Goal: Register for event/course

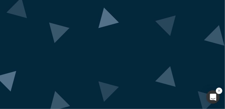
scroll to position [74, 0]
drag, startPoint x: 217, startPoint y: 50, endPoint x: 226, endPoint y: 86, distance: 36.9
click at [224, 86] on html "Alchemist Demo Day Class 40 Join us for an exclusive showcase of startups from …" at bounding box center [112, 54] width 225 height 109
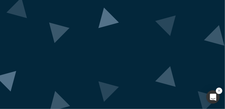
drag, startPoint x: 217, startPoint y: 70, endPoint x: 220, endPoint y: 82, distance: 12.7
click at [220, 82] on div "Alchemist Demo Day Class 40 Join us for an exclusive showcase of startups from …" at bounding box center [112, 54] width 225 height 109
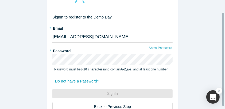
scroll to position [14, 0]
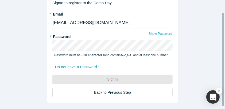
drag, startPoint x: 222, startPoint y: 59, endPoint x: 224, endPoint y: 66, distance: 7.5
click at [224, 66] on div "Sign In to register to the Demo Day * Email moon@builders.vc * Password Show Pa…" at bounding box center [112, 54] width 225 height 109
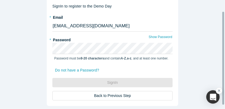
scroll to position [17, 0]
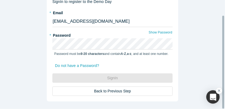
drag, startPoint x: 223, startPoint y: 57, endPoint x: 219, endPoint y: 67, distance: 11.4
click at [223, 65] on div at bounding box center [223, 62] width 2 height 93
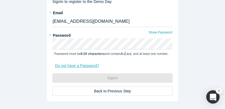
click at [84, 61] on link "Do not have a Password?" at bounding box center [79, 65] width 50 height 9
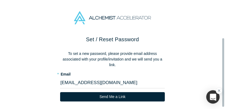
scroll to position [4, 0]
drag, startPoint x: 222, startPoint y: 49, endPoint x: 223, endPoint y: 64, distance: 14.8
click at [223, 64] on div at bounding box center [223, 74] width 2 height 68
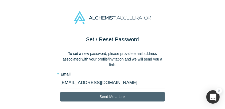
click at [109, 92] on button "Send Me a Link" at bounding box center [112, 96] width 105 height 9
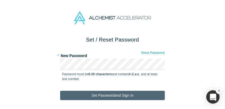
click at [108, 93] on button "Set Password and Sign In" at bounding box center [112, 94] width 105 height 9
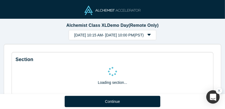
select select "US"
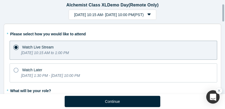
scroll to position [32, 0]
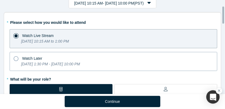
click at [15, 56] on icon at bounding box center [16, 58] width 5 height 5
click at [0, 0] on input "Watch Later [DATE] 1:30 PM - [DATE] 10:00 PM" at bounding box center [0, 0] width 0 height 0
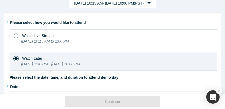
click at [16, 33] on icon at bounding box center [16, 35] width 5 height 5
click at [0, 0] on input "Watch Live Stream [DATE] 10:15 AM to 1:00 PM" at bounding box center [0, 0] width 0 height 0
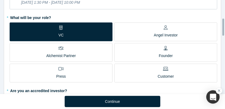
scroll to position [96, 0]
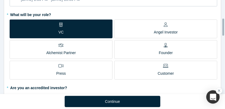
drag, startPoint x: 222, startPoint y: 18, endPoint x: 226, endPoint y: 31, distance: 12.8
click at [224, 31] on html "Alchemist Class XL Demo Day (Remote Only) [DATE] 10:15 AM - [DATE] 10:00 PM ( P…" at bounding box center [112, 54] width 225 height 109
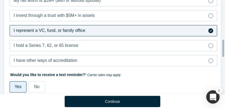
scroll to position [227, 0]
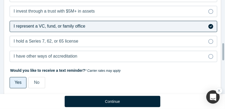
drag, startPoint x: 222, startPoint y: 28, endPoint x: 226, endPoint y: 52, distance: 24.8
click at [224, 52] on html "Alchemist Class XL Demo Day (Remote Only) [DATE] 10:15 AM - [DATE] 10:00 PM ( P…" at bounding box center [112, 54] width 225 height 109
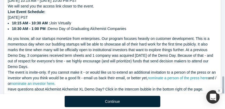
scroll to position [404, 0]
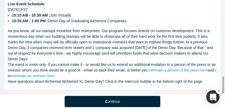
drag, startPoint x: 222, startPoint y: 49, endPoint x: 226, endPoint y: 86, distance: 37.5
click at [224, 86] on html "Alchemist Class XL Demo Day (Remote Only) [DATE] 10:15 AM - [DATE] 10:00 PM ( P…" at bounding box center [112, 54] width 225 height 109
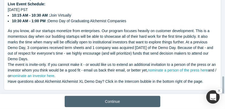
click at [112, 100] on button "Continue" at bounding box center [113, 101] width 96 height 11
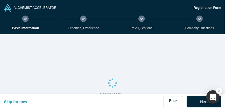
select select "US"
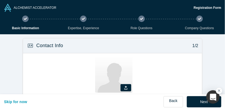
click at [30, 61] on div "Zoom Save Remove Upload New" at bounding box center [114, 75] width 172 height 41
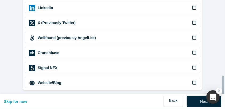
scroll to position [259, 0]
drag, startPoint x: 222, startPoint y: 28, endPoint x: 226, endPoint y: 107, distance: 79.6
click at [224, 107] on html "ALCHEMIST ACCELERATOR Registration Form Basic Information Expertise, Experience…" at bounding box center [112, 54] width 225 height 109
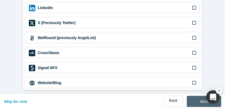
click at [198, 97] on button "Next" at bounding box center [203, 101] width 34 height 11
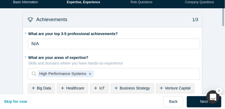
scroll to position [28, 0]
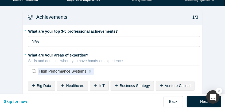
click at [32, 84] on icon at bounding box center [33, 86] width 3 height 4
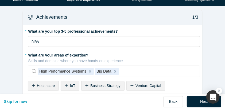
click at [65, 84] on icon at bounding box center [66, 86] width 3 height 4
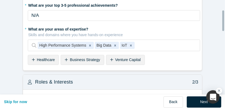
scroll to position [58, 0]
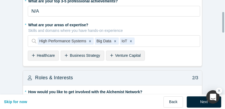
drag, startPoint x: 222, startPoint y: 20, endPoint x: 225, endPoint y: 26, distance: 6.4
click at [224, 26] on html "ALCHEMIST ACCELERATOR Registration Form Basic Information Expertise, Experience…" at bounding box center [112, 54] width 225 height 109
click at [107, 53] on div "Venture Capital" at bounding box center [125, 55] width 39 height 10
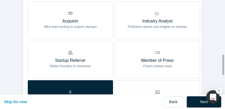
scroll to position [276, 0]
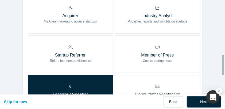
drag, startPoint x: 222, startPoint y: 26, endPoint x: 226, endPoint y: 68, distance: 42.6
click at [224, 68] on html "ALCHEMIST ACCELERATOR Registration Form Basic Information Expertise, Experience…" at bounding box center [112, 54] width 225 height 109
click at [69, 7] on icon at bounding box center [70, 8] width 5 height 4
click at [0, 0] on input "Acquirer M&A team looking to acquire startups" at bounding box center [0, 0] width 0 height 0
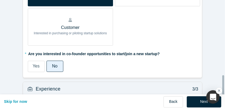
scroll to position [388, 0]
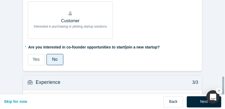
drag, startPoint x: 223, startPoint y: 65, endPoint x: 226, endPoint y: 87, distance: 22.4
click at [224, 87] on html "ALCHEMIST ACCELERATOR Registration Form Basic Information Expertise, Experience…" at bounding box center [112, 54] width 225 height 109
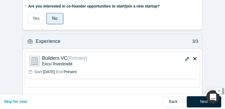
scroll to position [447, 0]
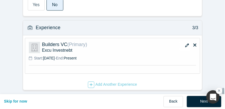
drag, startPoint x: 222, startPoint y: 79, endPoint x: 226, endPoint y: 91, distance: 12.3
click at [224, 91] on html "ALCHEMIST ACCELERATOR Registration Form Basic Information Expertise, Experience…" at bounding box center [112, 54] width 225 height 109
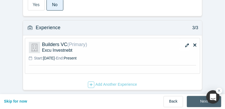
click at [198, 96] on button "Next" at bounding box center [203, 101] width 34 height 11
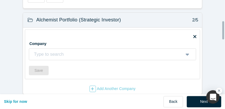
scroll to position [125, 0]
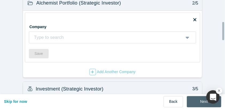
click at [199, 96] on button "Next" at bounding box center [203, 101] width 34 height 11
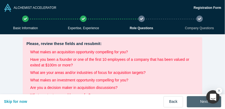
click at [198, 97] on button "Next" at bounding box center [203, 101] width 34 height 11
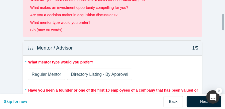
scroll to position [109, 0]
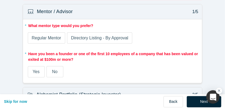
click at [46, 34] on label "Regular Mentor" at bounding box center [46, 37] width 37 height 11
click at [0, 0] on input "Regular Mentor" at bounding box center [0, 0] width 0 height 0
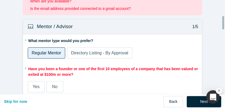
scroll to position [124, 0]
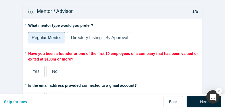
click at [53, 69] on span "No" at bounding box center [54, 71] width 5 height 5
click at [0, 0] on input "No" at bounding box center [0, 0] width 0 height 0
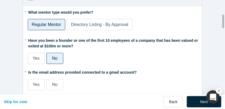
scroll to position [110, 0]
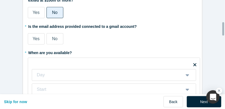
drag, startPoint x: 222, startPoint y: 24, endPoint x: 226, endPoint y: 32, distance: 8.6
click at [224, 32] on html "ALCHEMIST ACCELERATOR Registration Form Basic Information Expertise, Experience…" at bounding box center [112, 54] width 225 height 109
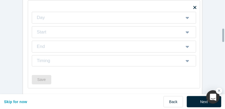
scroll to position [241, 0]
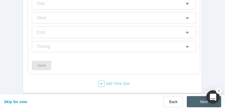
click at [194, 96] on button "Next" at bounding box center [203, 101] width 34 height 11
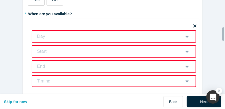
scroll to position [206, 0]
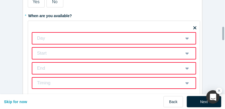
drag, startPoint x: 223, startPoint y: 11, endPoint x: 224, endPoint y: 37, distance: 26.2
click at [224, 37] on div "ALCHEMIST ACCELERATOR Registration Form Basic Information Expertise, Experience…" at bounding box center [112, 54] width 225 height 109
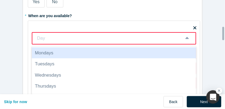
click at [185, 37] on icon at bounding box center [186, 37] width 3 height 5
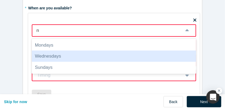
scroll to position [0, 0]
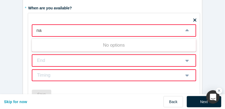
type input "na"
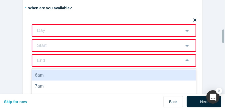
scroll to position [227, 0]
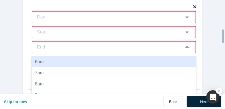
click at [184, 53] on div "17 results available. Use Up and Down to choose options, press Enter to select …" at bounding box center [114, 47] width 164 height 12
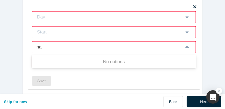
click at [138, 60] on div "No options" at bounding box center [114, 61] width 164 height 11
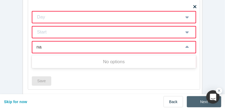
type input "na"
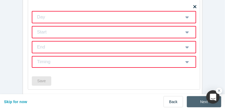
click at [200, 97] on button "Next" at bounding box center [203, 101] width 34 height 11
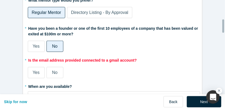
scroll to position [149, 0]
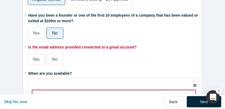
click at [36, 58] on span "Yes" at bounding box center [36, 59] width 7 height 5
click at [0, 0] on input "Yes" at bounding box center [0, 0] width 0 height 0
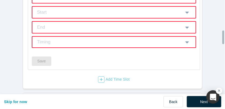
scroll to position [260, 0]
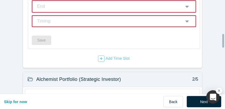
drag, startPoint x: 223, startPoint y: 26, endPoint x: 226, endPoint y: 41, distance: 15.5
click at [224, 41] on html "ALCHEMIST ACCELERATOR Registration Form Basic Information Expertise, Experience…" at bounding box center [112, 54] width 225 height 109
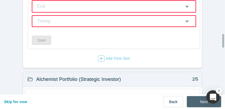
click at [199, 96] on button "Next" at bounding box center [203, 101] width 34 height 11
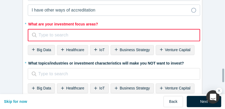
scroll to position [526, 0]
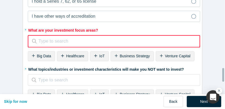
drag, startPoint x: 223, startPoint y: 11, endPoint x: 219, endPoint y: 78, distance: 67.3
click at [219, 78] on div "ALCHEMIST ACCELERATOR Registration Form Basic Information Expertise, Experience…" at bounding box center [112, 54] width 225 height 109
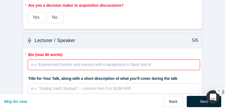
scroll to position [735, 0]
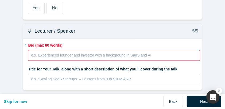
drag, startPoint x: 222, startPoint y: 73, endPoint x: 226, endPoint y: 108, distance: 35.2
click at [224, 108] on html "ALCHEMIST ACCELERATOR Registration Form Basic Information Expertise, Experience…" at bounding box center [112, 54] width 225 height 109
click at [17, 96] on button "Skip for now" at bounding box center [16, 101] width 24 height 11
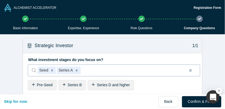
scroll to position [21, 0]
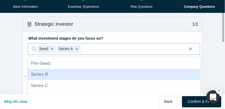
click at [61, 55] on div "4 results available. Use Up and Down to choose options, press Enter to select t…" at bounding box center [114, 49] width 172 height 12
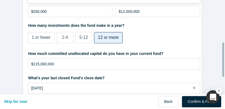
scroll to position [129, 0]
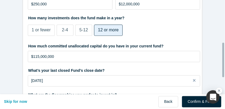
drag, startPoint x: 222, startPoint y: 34, endPoint x: 226, endPoint y: 69, distance: 35.1
click at [224, 69] on html "ALCHEMIST ACCELERATOR Registration Form Basic Information Expertise, Experience…" at bounding box center [112, 54] width 225 height 109
click at [81, 28] on span "5-12" at bounding box center [83, 29] width 9 height 5
click at [0, 0] on input "5-12" at bounding box center [0, 0] width 0 height 0
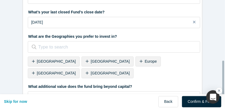
scroll to position [188, 0]
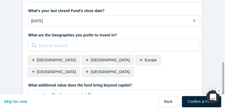
drag, startPoint x: 222, startPoint y: 57, endPoint x: 226, endPoint y: 76, distance: 19.8
click at [224, 76] on html "ALCHEMIST ACCELERATOR Registration Form Basic Information Expertise, Experience…" at bounding box center [112, 54] width 225 height 109
click at [133, 67] on div "[GEOGRAPHIC_DATA]" at bounding box center [107, 72] width 52 height 10
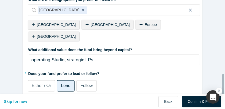
scroll to position [224, 0]
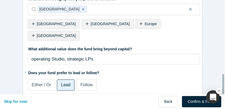
drag, startPoint x: 223, startPoint y: 66, endPoint x: 200, endPoint y: 70, distance: 23.2
click at [224, 83] on html "ALCHEMIST ACCELERATOR Registration Form Basic Information Expertise, Experience…" at bounding box center [112, 54] width 225 height 109
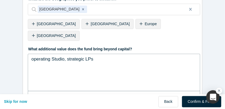
click at [31, 56] on span "operating Studio, strategic LPs" at bounding box center [62, 58] width 62 height 5
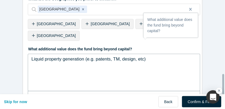
scroll to position [262, 0]
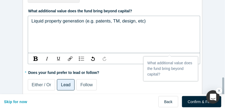
drag, startPoint x: 222, startPoint y: 74, endPoint x: 226, endPoint y: 96, distance: 22.2
click at [224, 96] on html "ALCHEMIST ACCELERATOR Registration Form Basic Information Expertise, Experience…" at bounding box center [112, 54] width 225 height 109
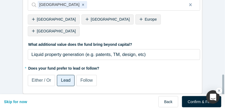
click at [61, 78] on span "Lead" at bounding box center [66, 80] width 10 height 5
click at [0, 0] on input "Lead" at bounding box center [0, 0] width 0 height 0
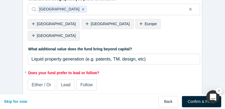
click at [63, 79] on label "Lead" at bounding box center [66, 84] width 18 height 11
click at [0, 0] on input "Lead" at bounding box center [0, 0] width 0 height 0
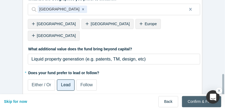
click at [190, 96] on button "Confirm & Finish" at bounding box center [201, 101] width 39 height 11
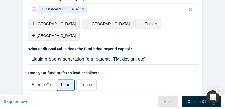
click at [192, 98] on div "Confirm & Finish" at bounding box center [201, 101] width 39 height 11
